Goal: Communication & Community: Answer question/provide support

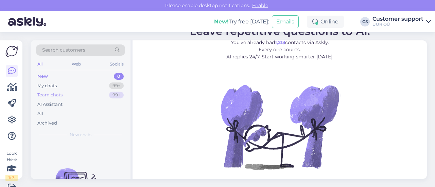
click at [53, 97] on div "Team chats" at bounding box center [49, 95] width 25 height 7
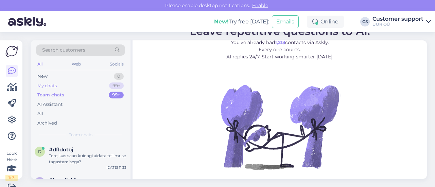
click at [48, 87] on div "My chats" at bounding box center [46, 86] width 19 height 7
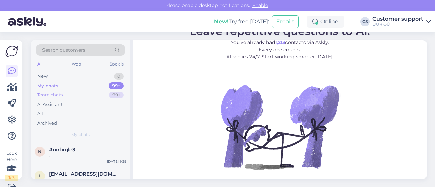
click at [52, 94] on div "Team chats" at bounding box center [49, 95] width 25 height 7
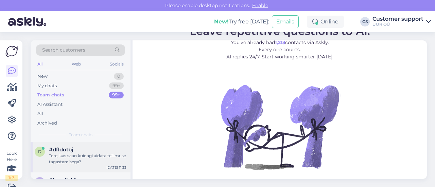
click at [66, 157] on div "Tere, kas saan kuidagi aidata tellimuse tagastamisega?" at bounding box center [87, 159] width 77 height 12
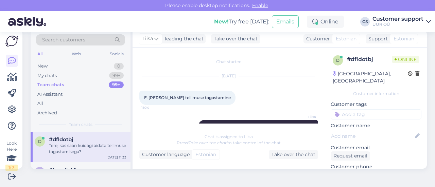
scroll to position [18, 0]
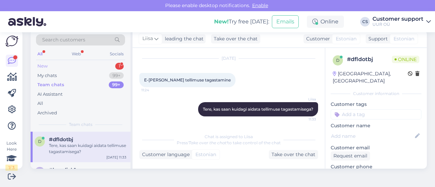
click at [60, 69] on div "New 1" at bounding box center [80, 66] width 89 height 10
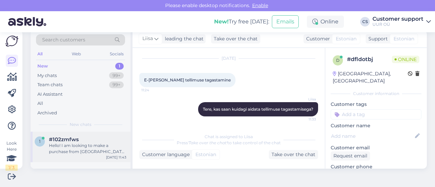
click at [104, 152] on div "Hello! I am looking to make a purchase from [GEOGRAPHIC_DATA] and was wondering…" at bounding box center [87, 149] width 77 height 12
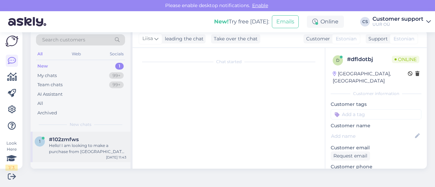
scroll to position [14, 0]
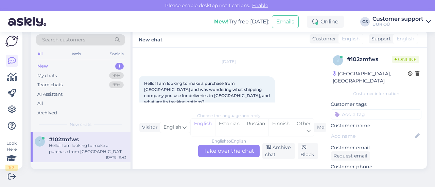
click at [233, 153] on div "English to English Take over the chat" at bounding box center [228, 151] width 61 height 12
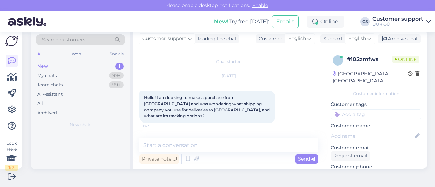
scroll to position [0, 0]
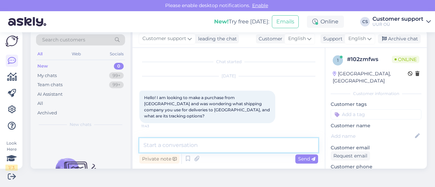
click at [208, 149] on textarea at bounding box center [228, 145] width 179 height 14
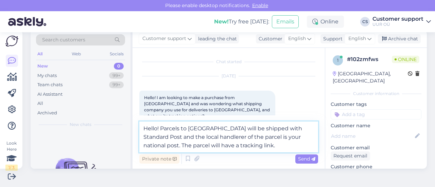
type textarea "Hello! Parcels to [GEOGRAPHIC_DATA] will be shipped with Standard Post and the …"
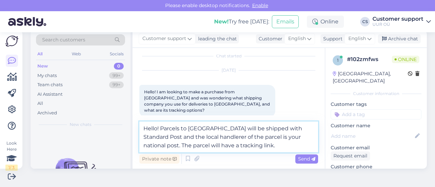
scroll to position [9, 0]
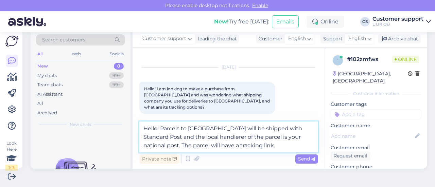
click at [252, 146] on textarea "Hello! Parcels to [GEOGRAPHIC_DATA] will be shipped with Standard Post and the …" at bounding box center [228, 137] width 179 height 31
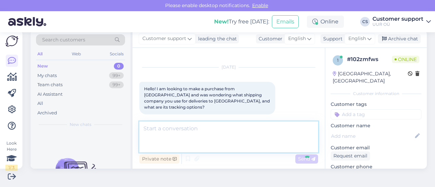
scroll to position [34, 0]
